Goal: Information Seeking & Learning: Learn about a topic

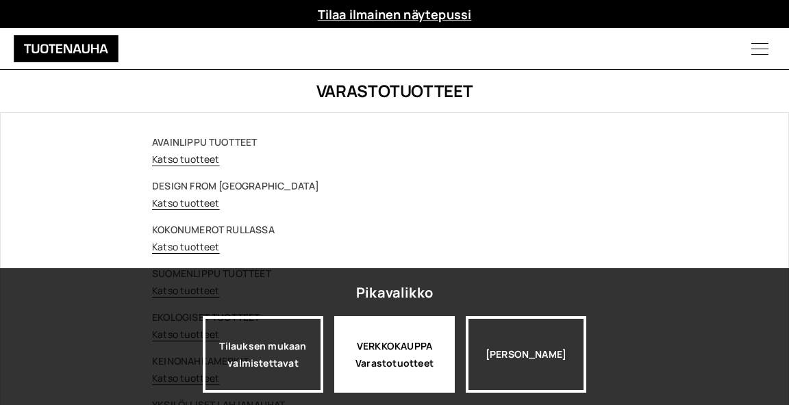
click at [383, 342] on div "VERKKOKAUPPA Varastotuotteet" at bounding box center [394, 354] width 120 height 77
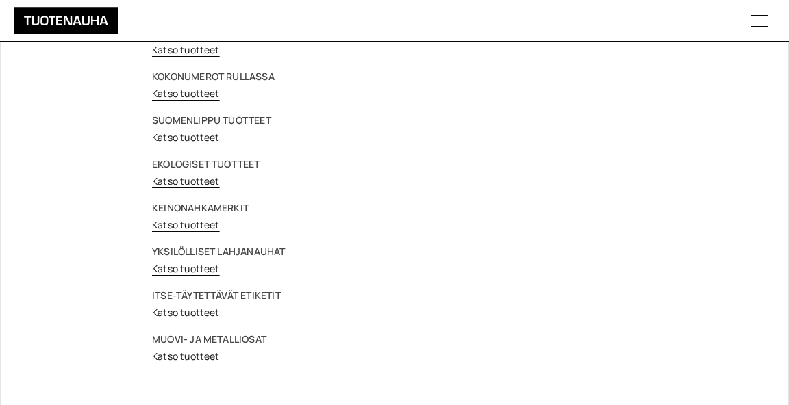
scroll to position [157, 0]
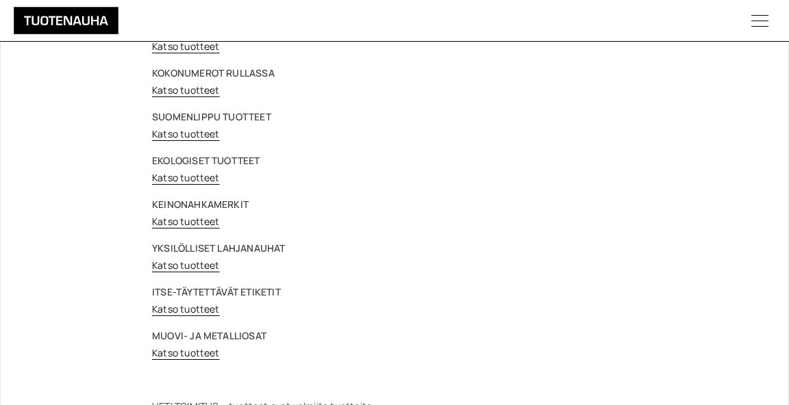
click at [188, 353] on link "Katso tuotteet" at bounding box center [186, 352] width 68 height 13
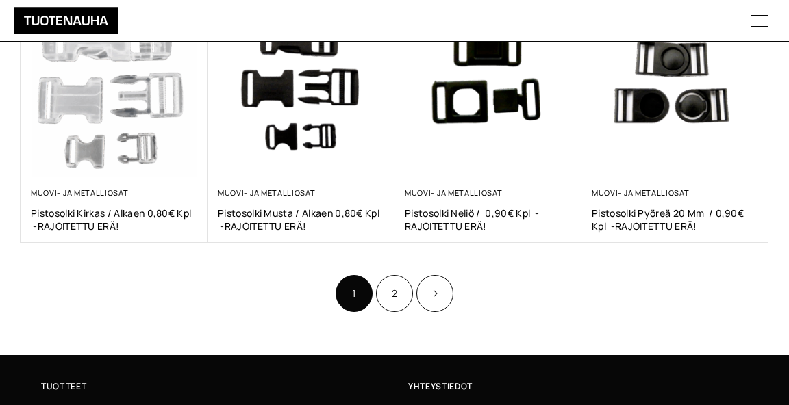
scroll to position [787, 0]
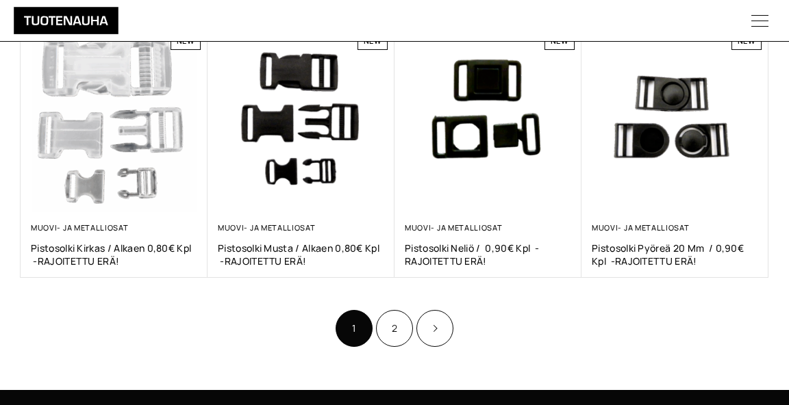
click at [435, 324] on icon "Product Pagination" at bounding box center [434, 328] width 7 height 8
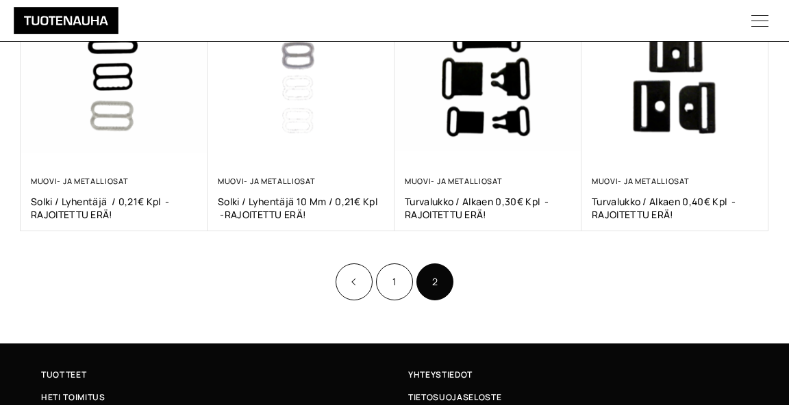
scroll to position [329, 0]
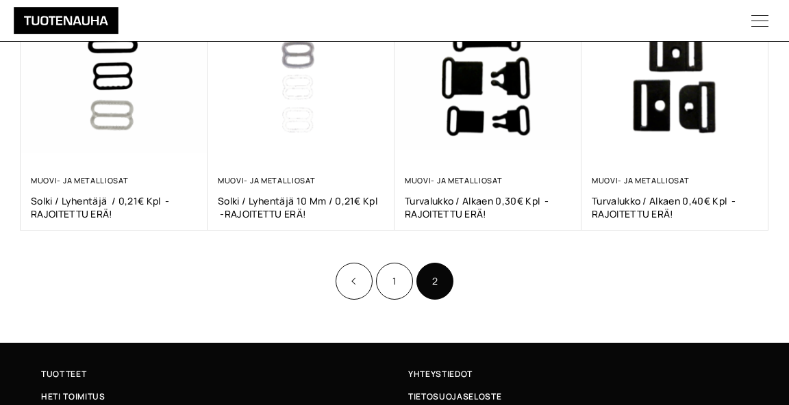
click at [399, 274] on link "1" at bounding box center [394, 281] width 37 height 37
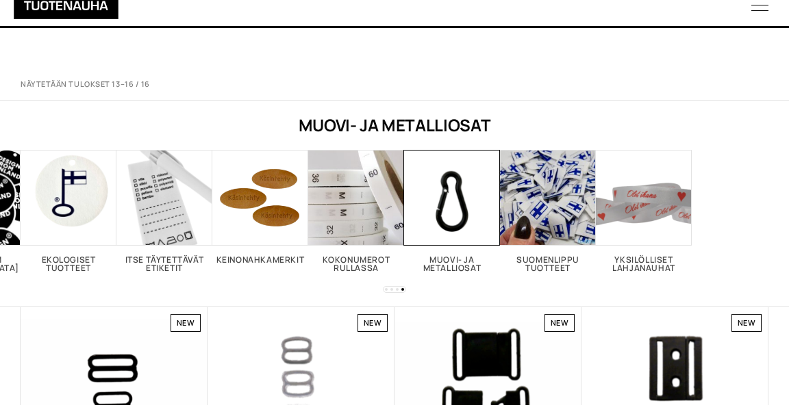
scroll to position [330, 0]
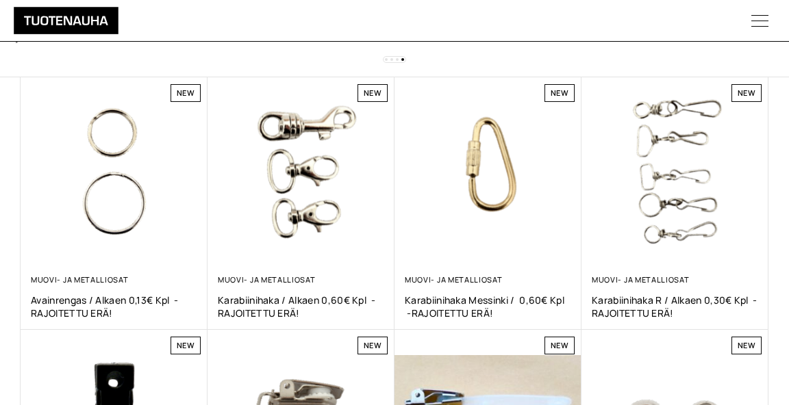
scroll to position [219, 0]
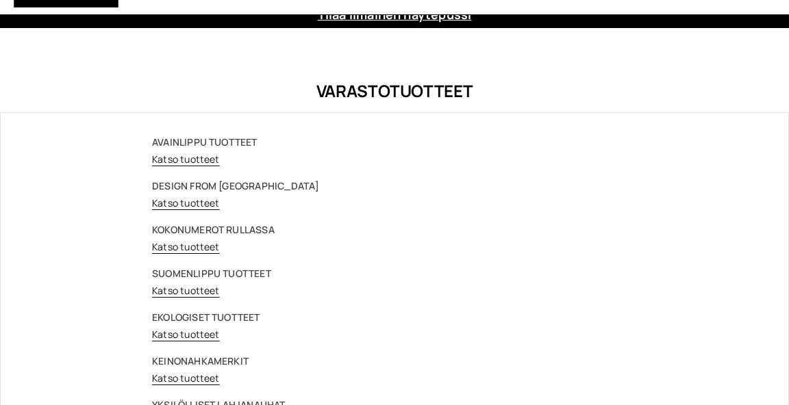
scroll to position [157, 0]
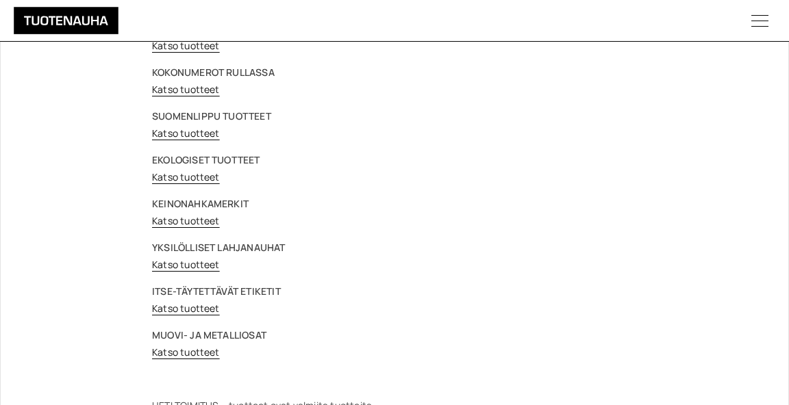
click at [197, 130] on link "Katso tuotteet" at bounding box center [186, 133] width 68 height 13
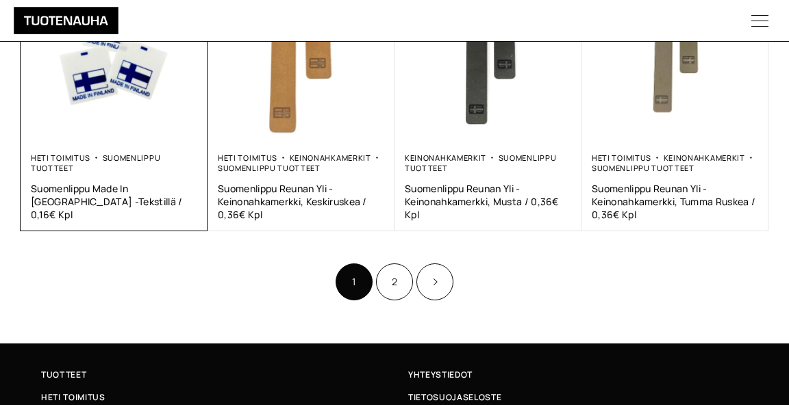
scroll to position [899, 0]
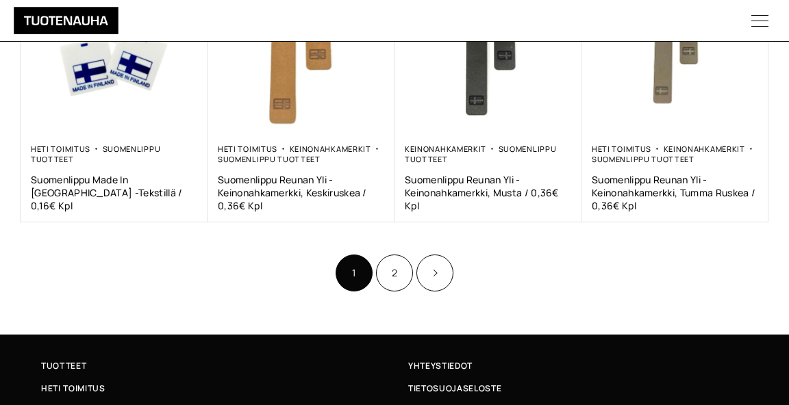
click at [384, 259] on link "2" at bounding box center [394, 273] width 37 height 37
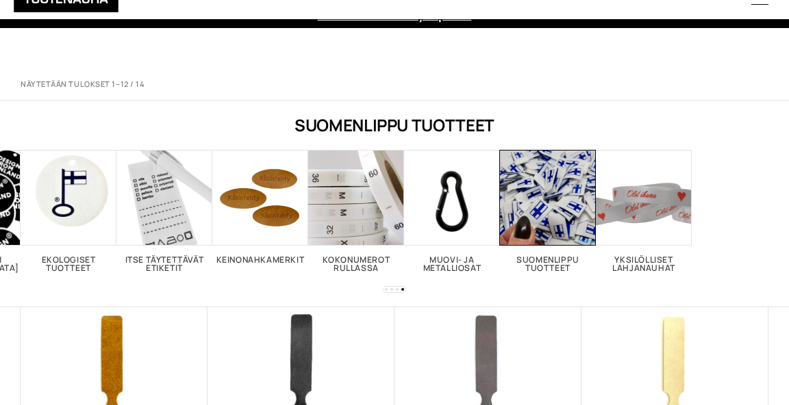
scroll to position [900, 0]
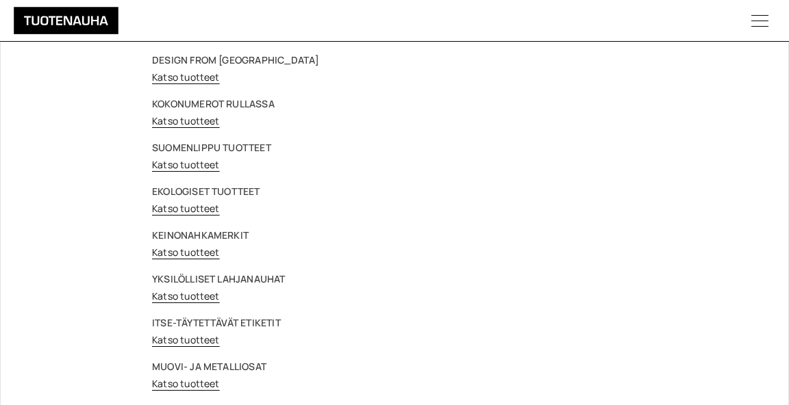
scroll to position [127, 0]
click at [180, 162] on link "Katso tuotteet" at bounding box center [186, 163] width 68 height 13
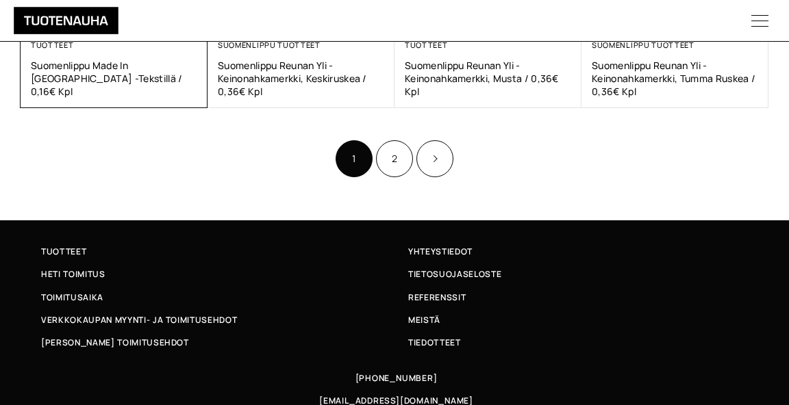
scroll to position [1025, 0]
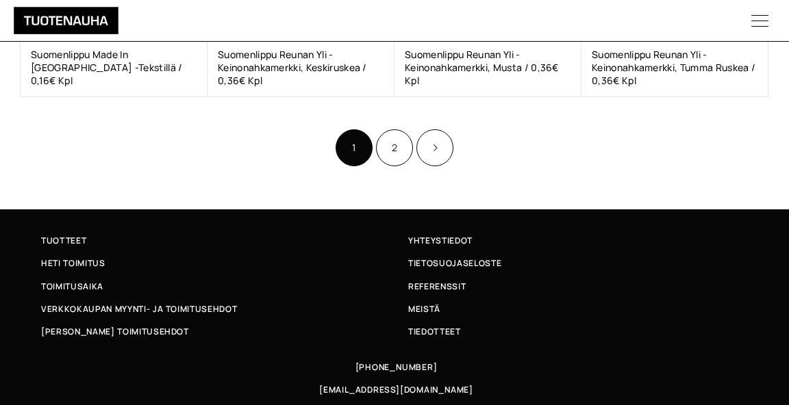
click at [380, 142] on link "2" at bounding box center [394, 147] width 37 height 37
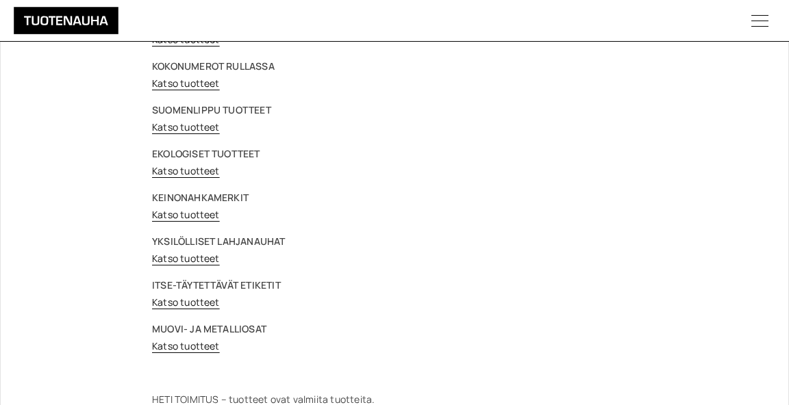
scroll to position [192, 0]
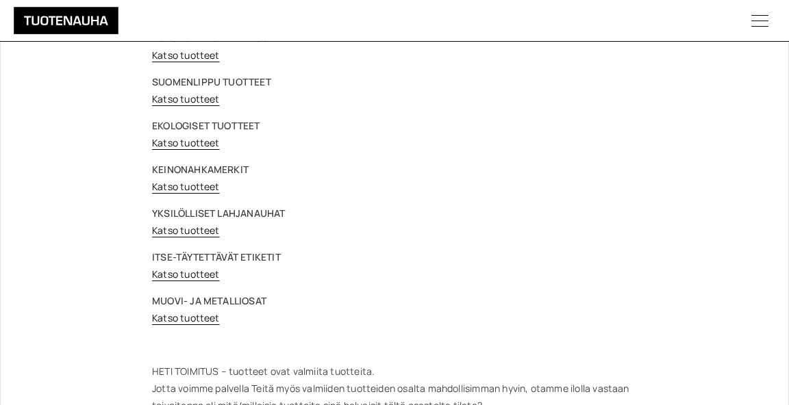
click at [184, 318] on link "Katso tuotteet" at bounding box center [186, 317] width 68 height 13
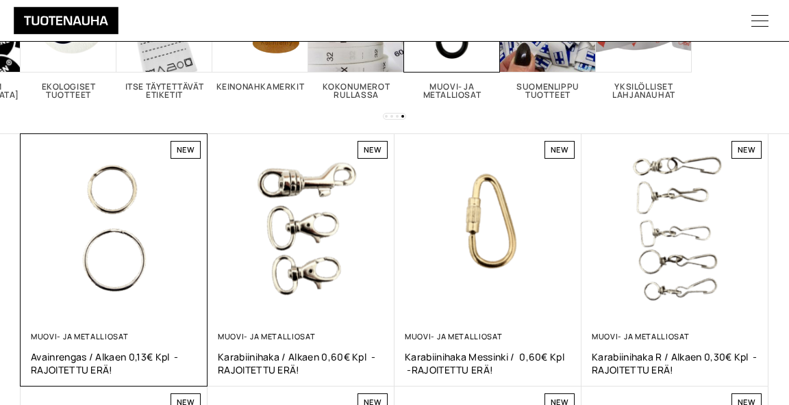
scroll to position [186, 0]
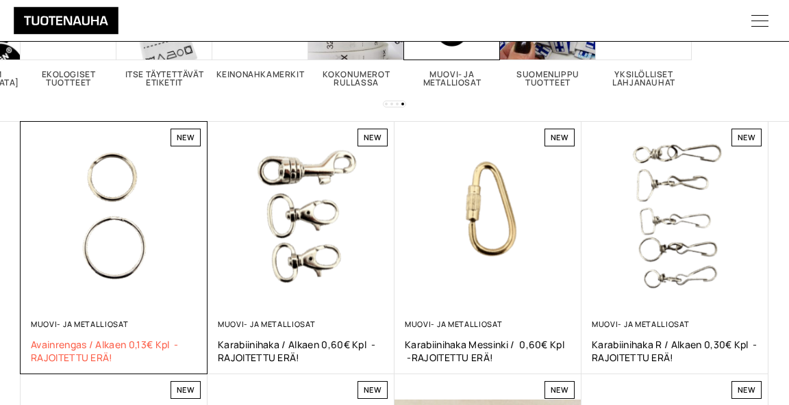
click at [74, 342] on span "Avainrengas / alkaen 0,13€ kpl -RAJOITETTU ERÄ!" at bounding box center [114, 351] width 166 height 26
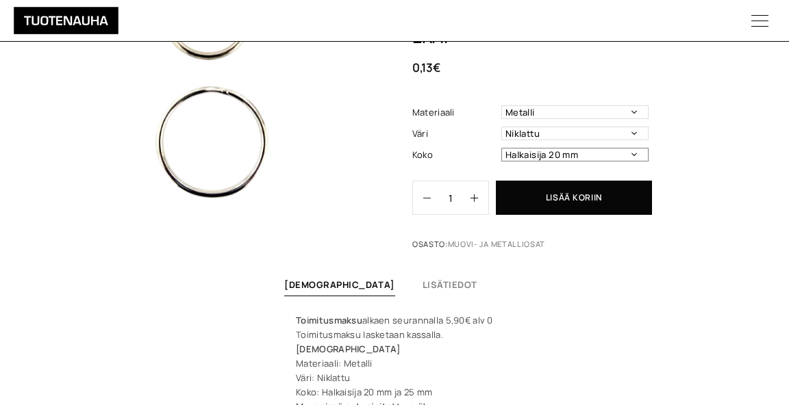
scroll to position [170, 0]
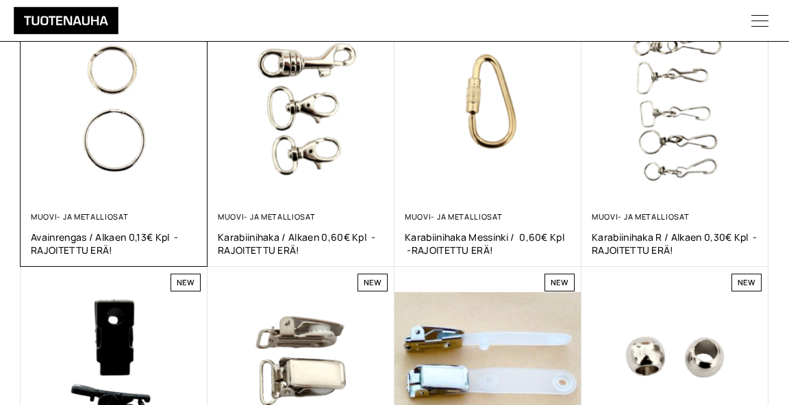
scroll to position [325, 0]
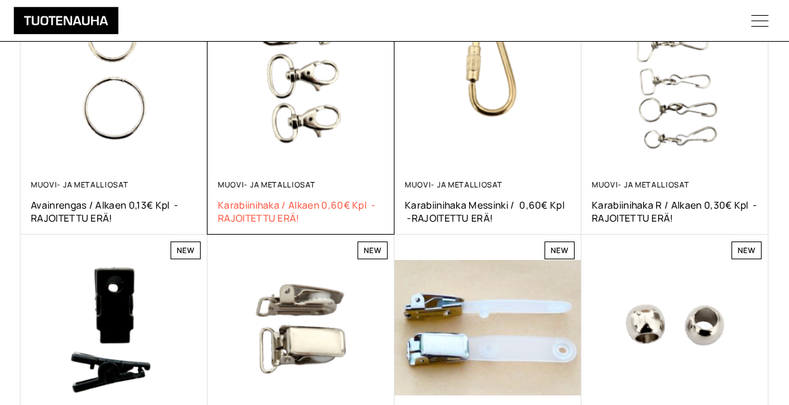
click at [272, 206] on span "Karabiinihaka / alkaen 0,60€ kpl -RAJOITETTU ERÄ!" at bounding box center [301, 212] width 166 height 26
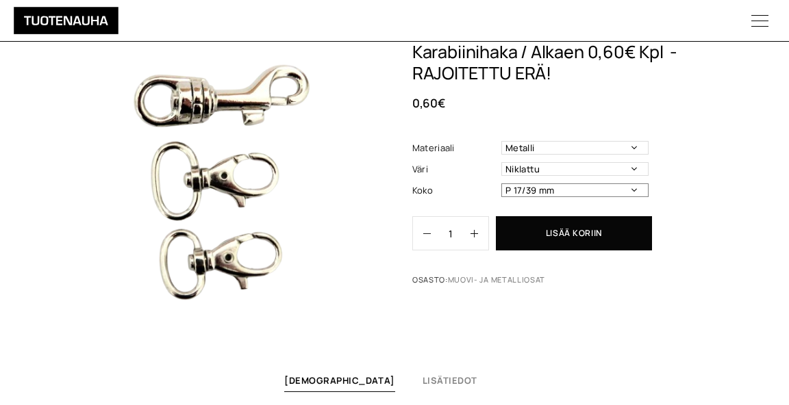
scroll to position [55, 0]
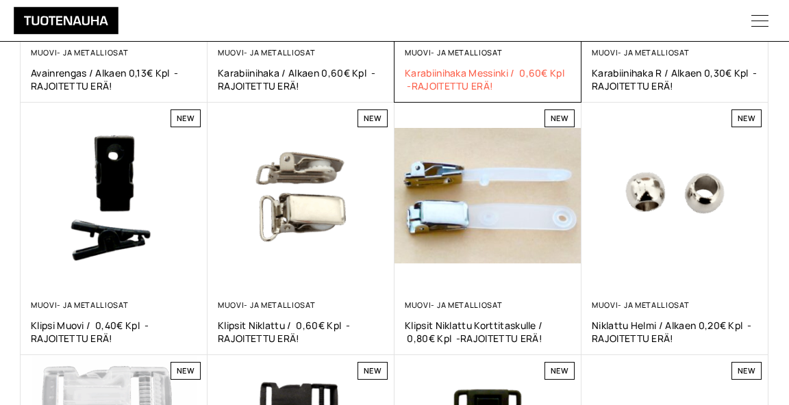
scroll to position [523, 0]
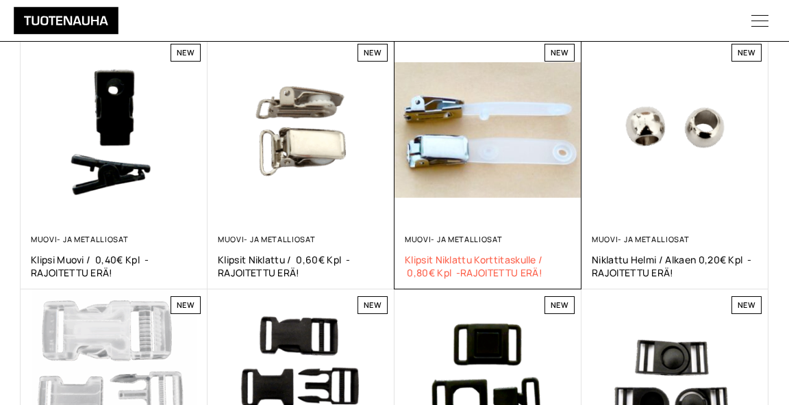
click at [444, 268] on span "Klipsit Niklattu korttitaskulle / 0,80€ kpl -RAJOITETTU ERÄ!" at bounding box center [488, 266] width 166 height 26
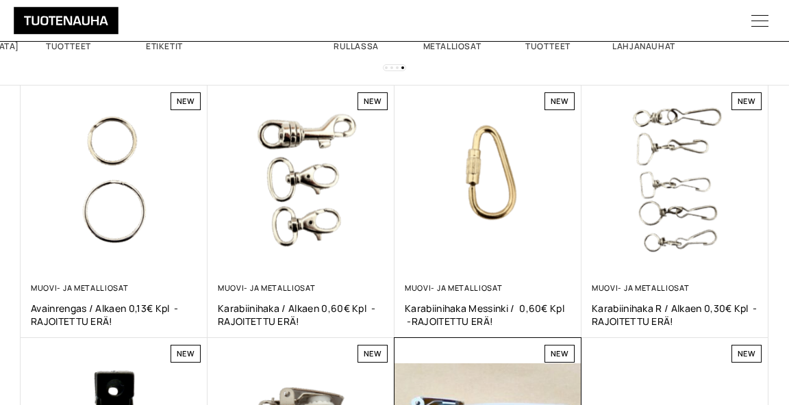
scroll to position [204, 0]
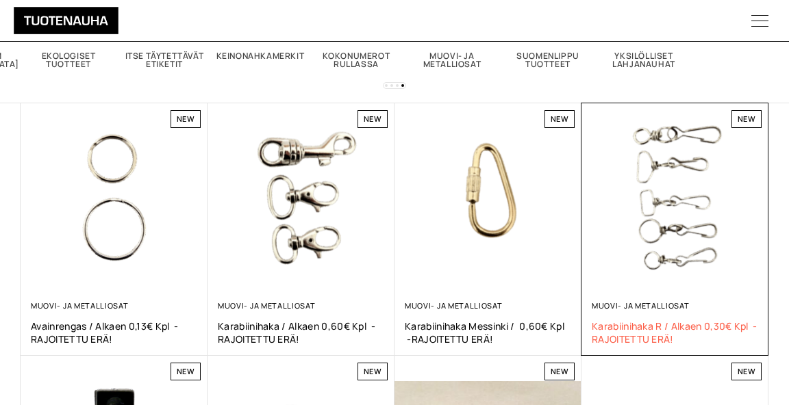
click at [645, 328] on span "Karabiinihaka R / alkaen 0,30€ kpl -RAJOITETTU ERÄ!" at bounding box center [674, 333] width 166 height 26
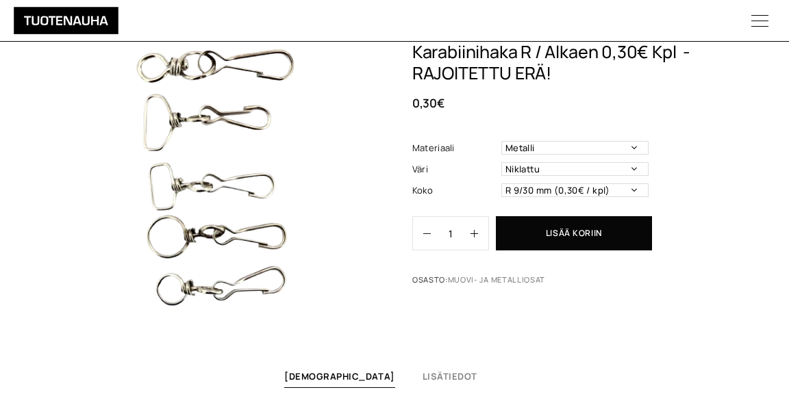
scroll to position [71, 0]
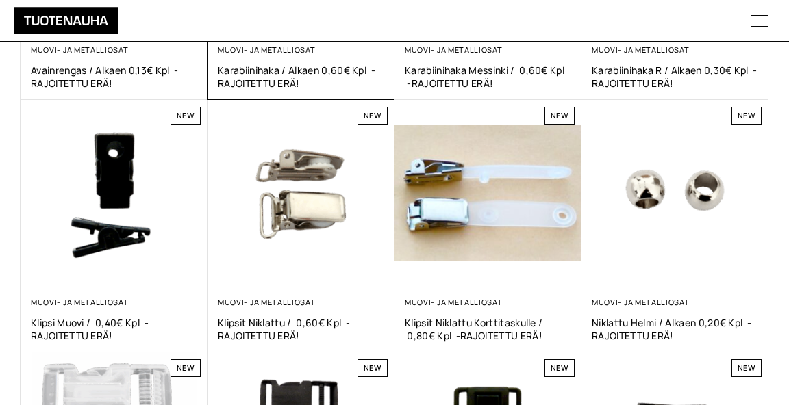
scroll to position [462, 0]
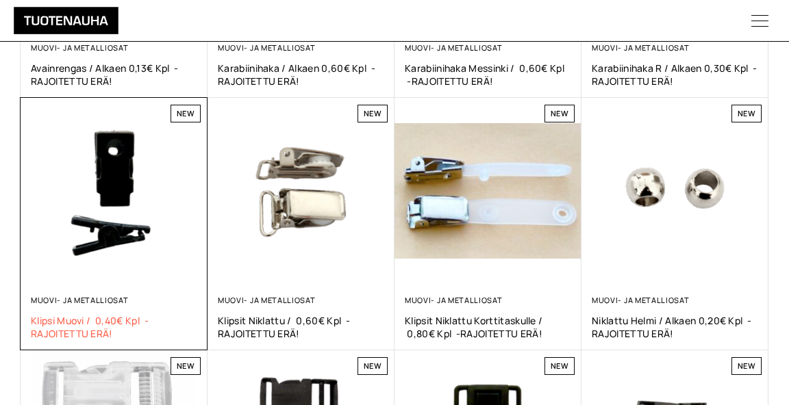
click at [79, 317] on span "Klipsi Muovi / 0,40€ kpl -RAJOITETTU ERÄ!" at bounding box center [114, 327] width 166 height 26
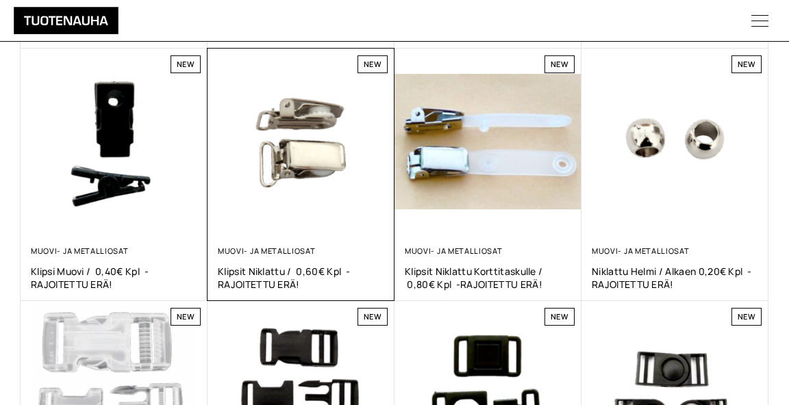
scroll to position [513, 0]
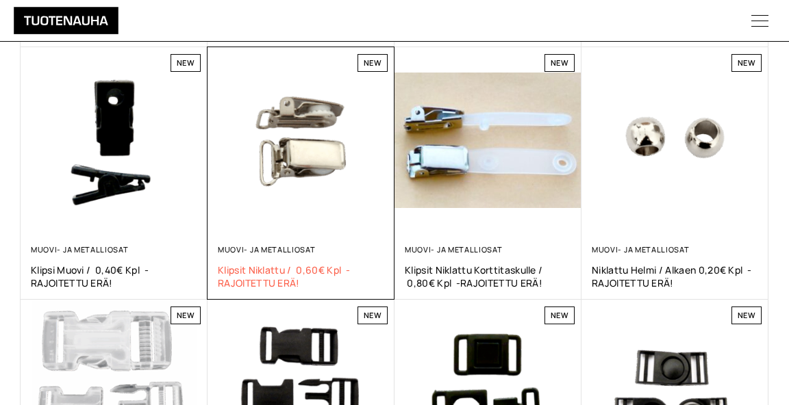
click at [259, 265] on span "Klipsit Niklattu / 0,60€ kpl -RAJOITETTU ERÄ!" at bounding box center [301, 277] width 166 height 26
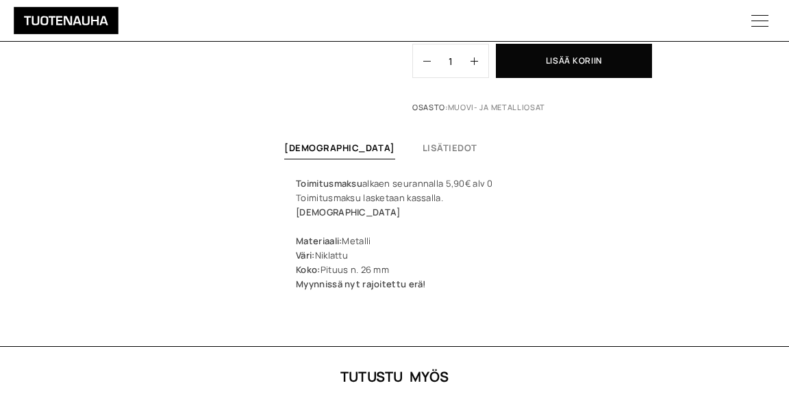
scroll to position [307, 0]
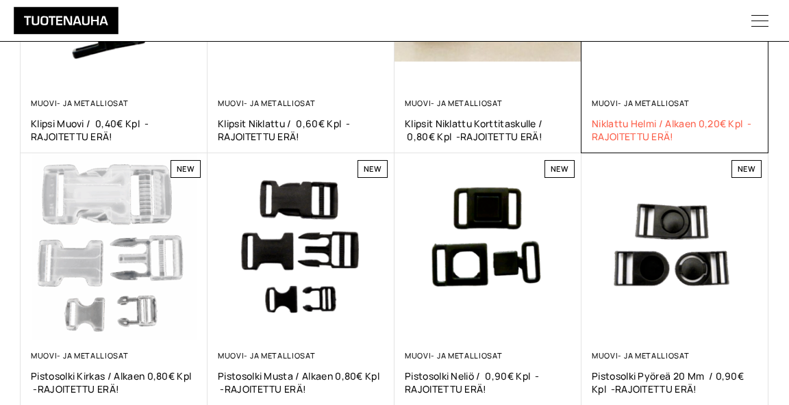
scroll to position [674, 0]
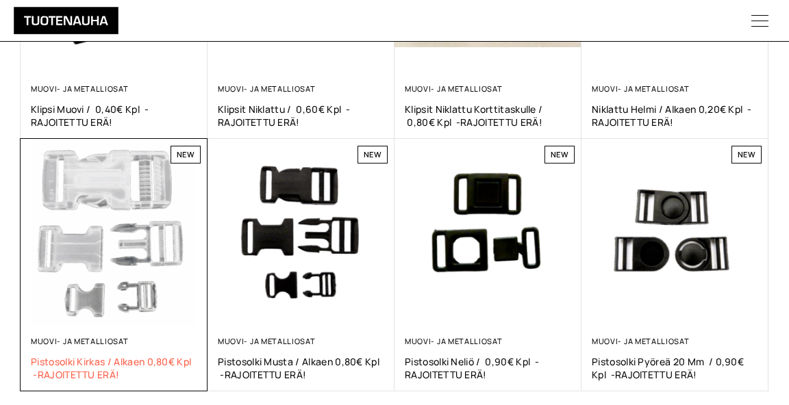
click at [99, 358] on span "Pistosolki kirkas / alkaen 0,80€ kpl -RAJOITETTU ERÄ!" at bounding box center [114, 368] width 166 height 26
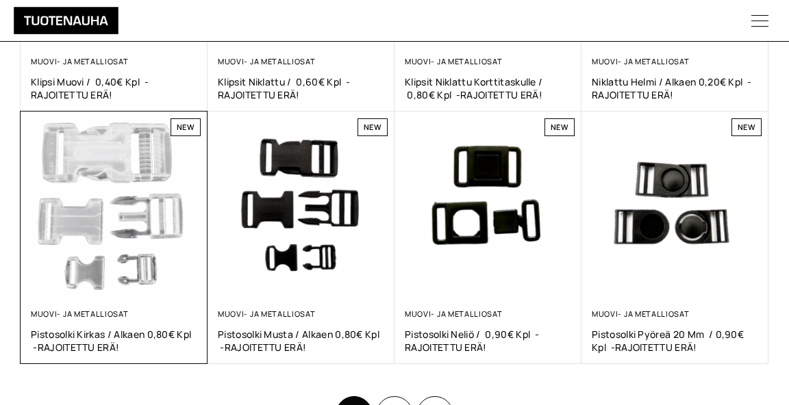
scroll to position [702, 0]
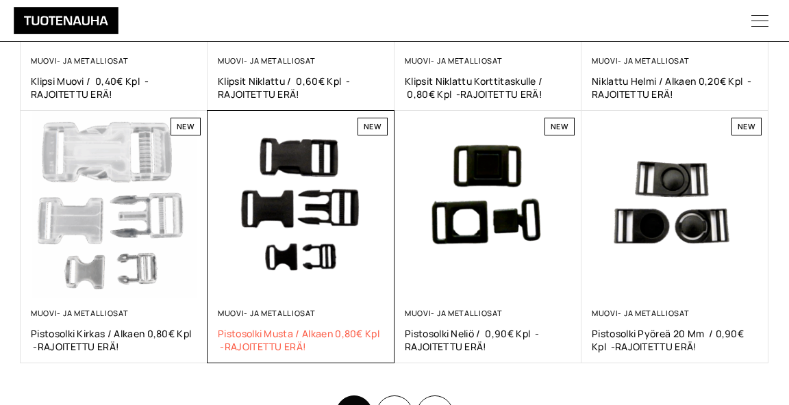
click at [290, 331] on span "Pistosolki musta / alkaen 0,80€ kpl -RAJOITETTU ERÄ!" at bounding box center [301, 340] width 166 height 26
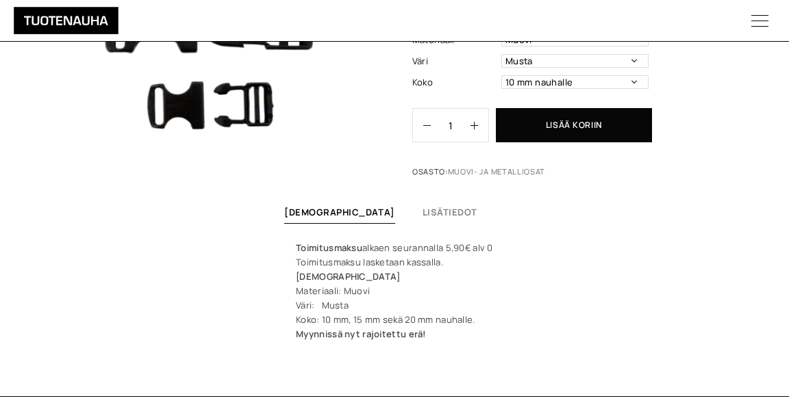
scroll to position [214, 0]
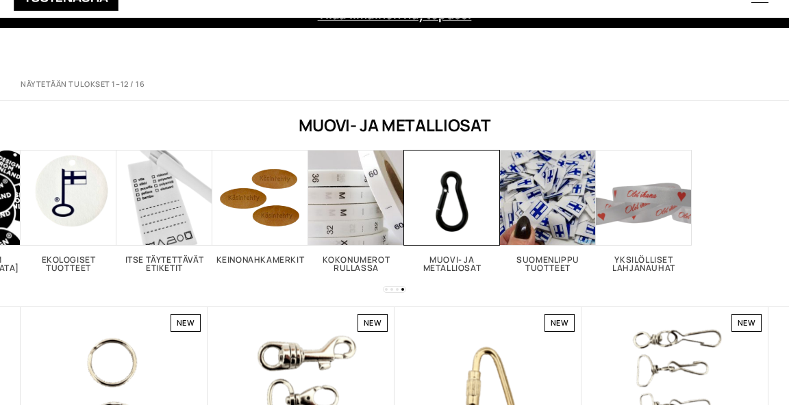
scroll to position [702, 0]
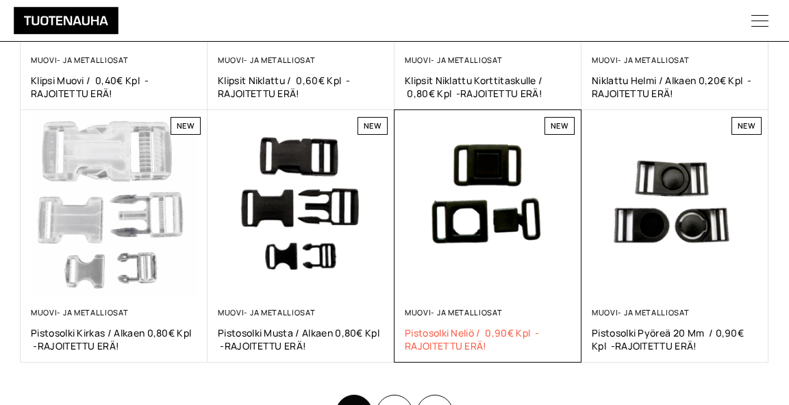
click at [461, 337] on span "Pistosolki Neliö / 0,90€ kpl -RAJOITETTU ERÄ!" at bounding box center [488, 340] width 166 height 26
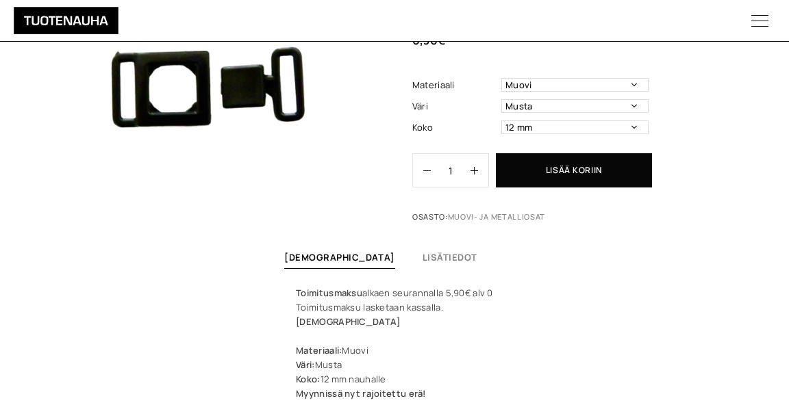
scroll to position [202, 0]
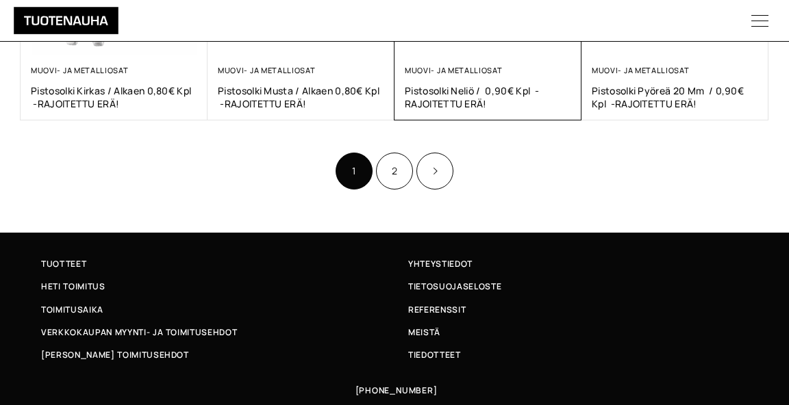
scroll to position [949, 0]
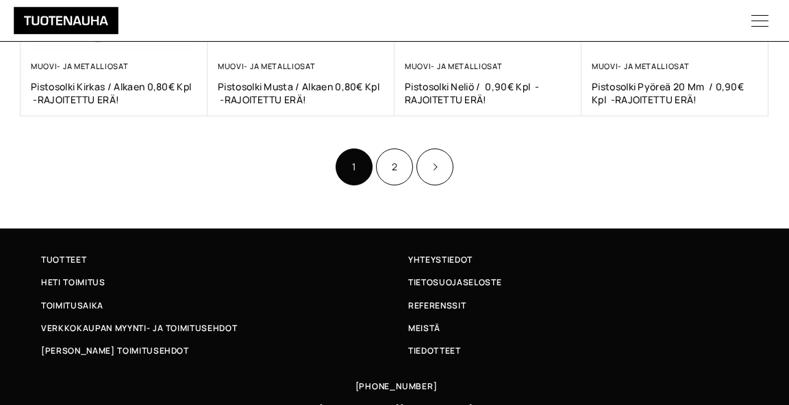
click at [394, 163] on link "2" at bounding box center [394, 167] width 37 height 37
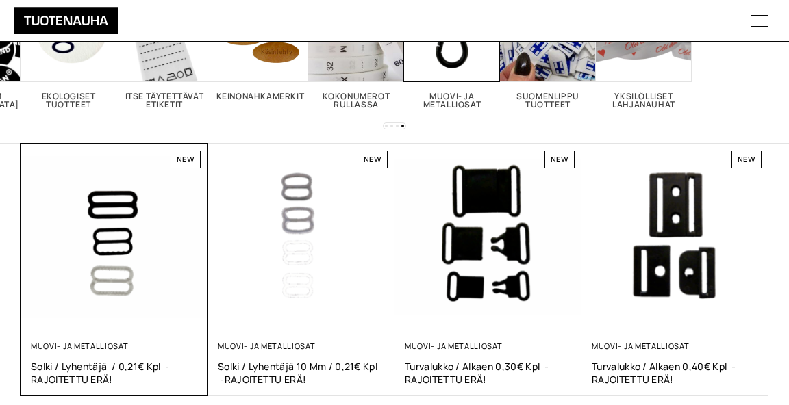
scroll to position [164, 0]
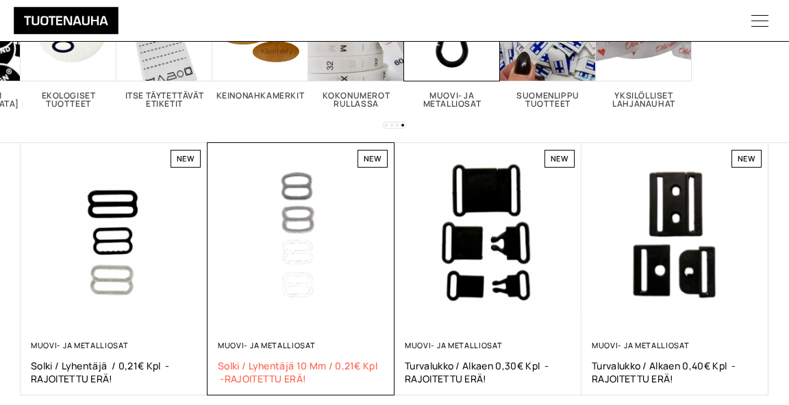
click at [240, 366] on span "Solki / lyhentäjä 10 mm / 0,21€ kpl -RAJOITETTU ERÄ!" at bounding box center [301, 372] width 166 height 26
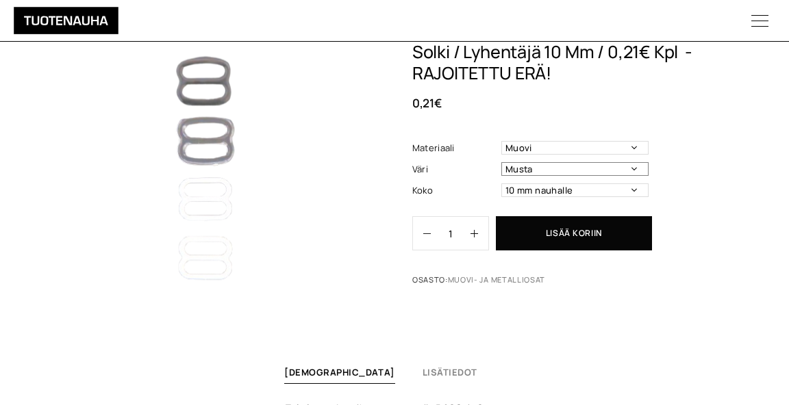
scroll to position [45, 0]
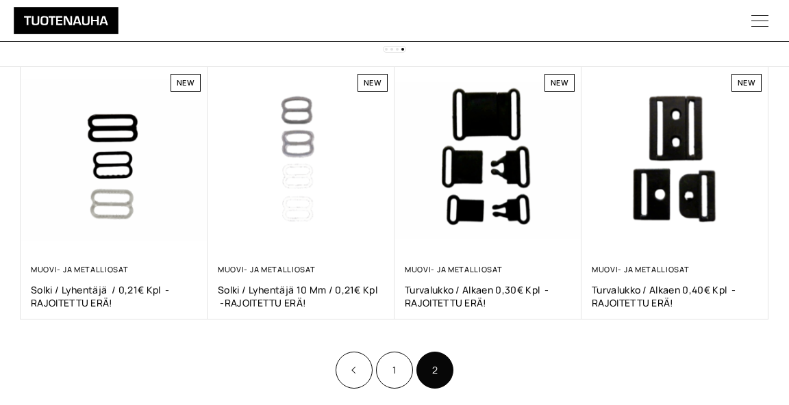
scroll to position [266, 0]
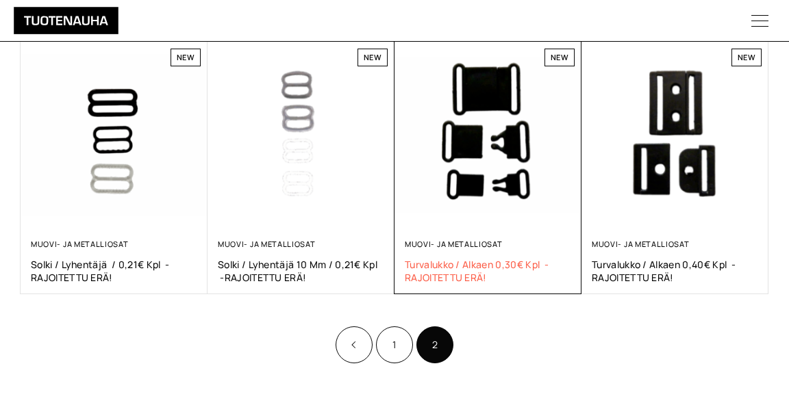
click at [446, 264] on span "Turvalukko / alkaen 0,30€ kpl -RAJOITETTU ERÄ!" at bounding box center [488, 271] width 166 height 26
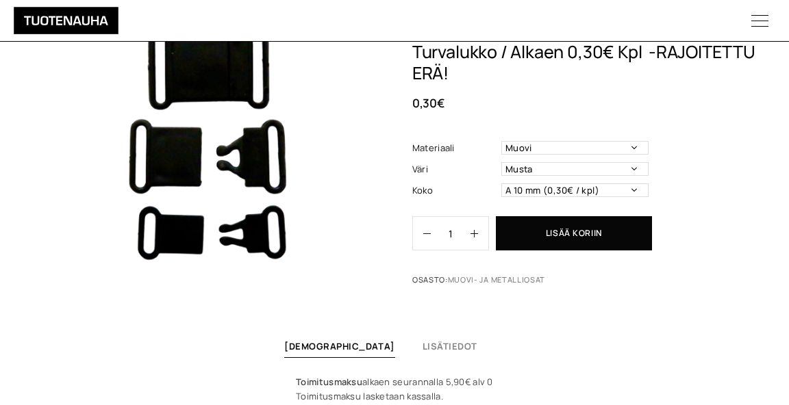
scroll to position [104, 0]
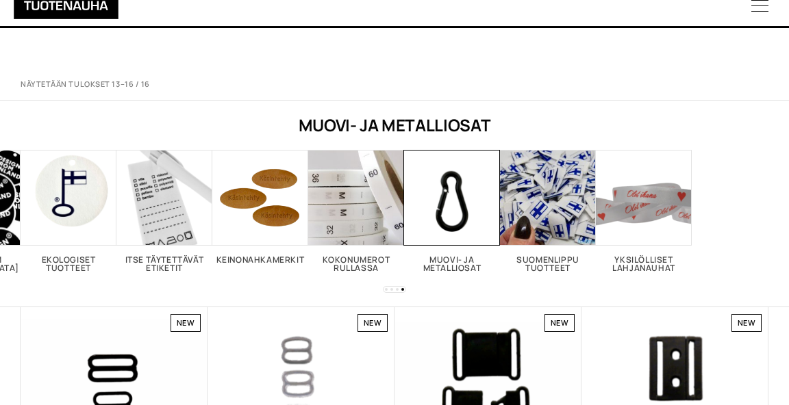
scroll to position [266, 0]
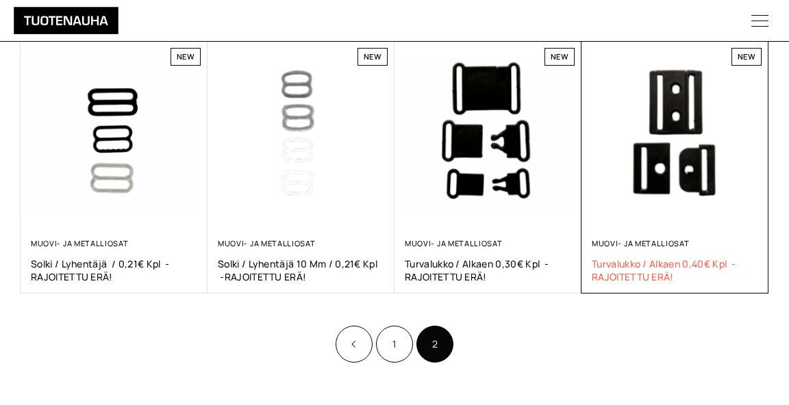
click at [633, 265] on span "Turvalukko / alkaen 0,40€ kpl -RAJOITETTU ERÄ!" at bounding box center [674, 270] width 166 height 26
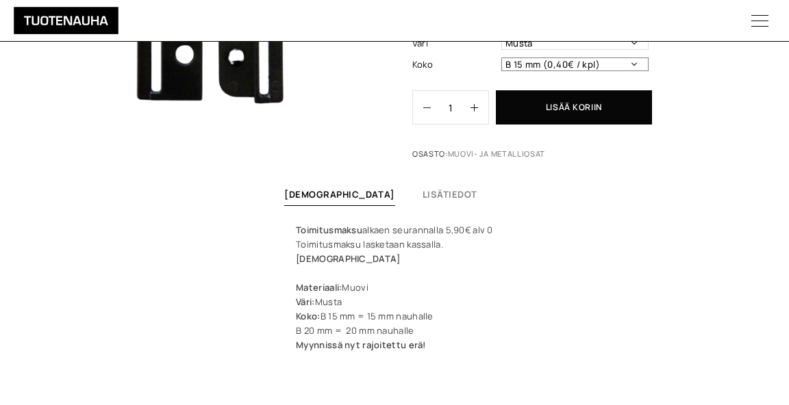
scroll to position [261, 0]
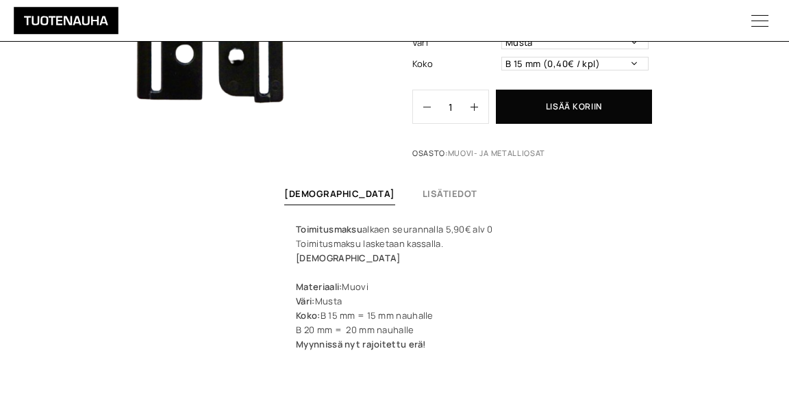
click at [288, 257] on div "Toimitusmaksu alkaen seurannalla 5,90€ alv 0 Toimitusmaksu lasketaan kassalla. …" at bounding box center [394, 286] width 225 height 129
click at [292, 248] on div "Toimitusmaksu alkaen seurannalla 5,90€ alv 0 Toimitusmaksu lasketaan kassalla. …" at bounding box center [394, 286] width 225 height 129
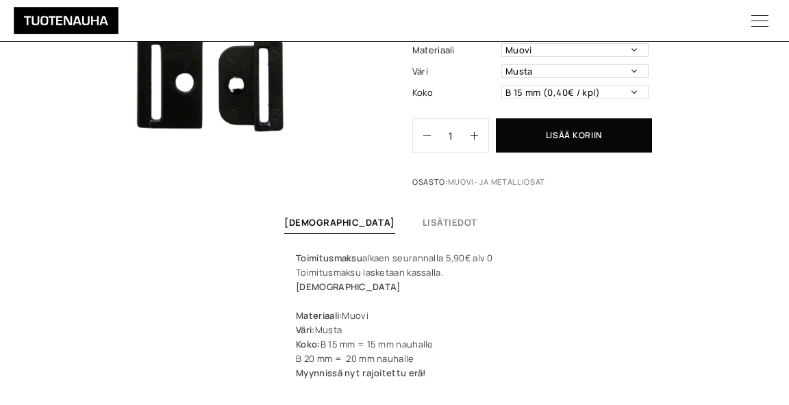
scroll to position [230, 0]
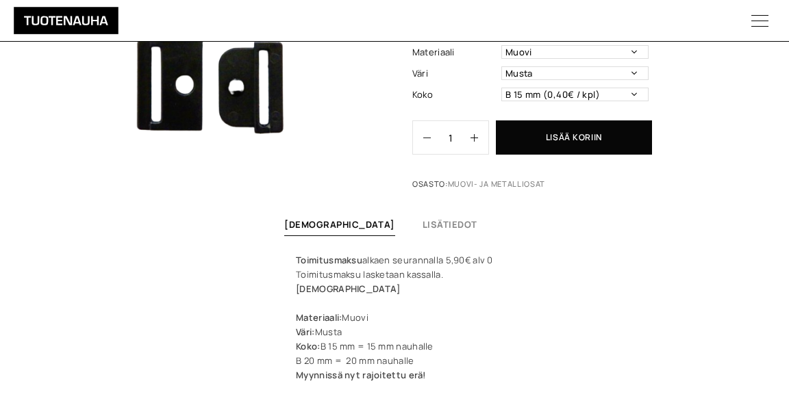
click at [423, 222] on link "Lisätiedot" at bounding box center [449, 224] width 55 height 12
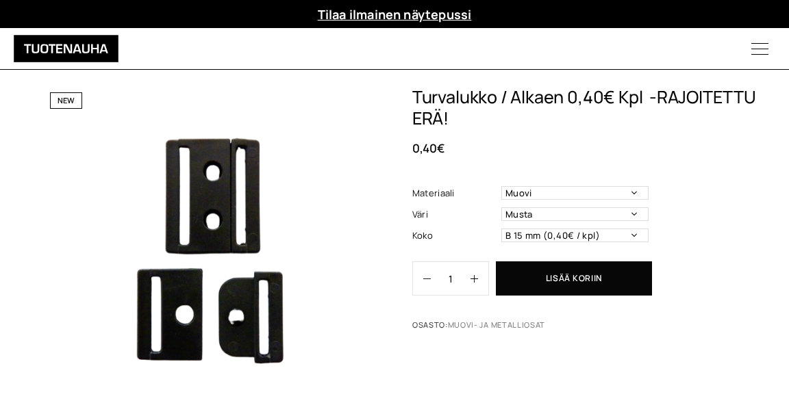
scroll to position [0, 0]
